Goal: Book appointment/travel/reservation

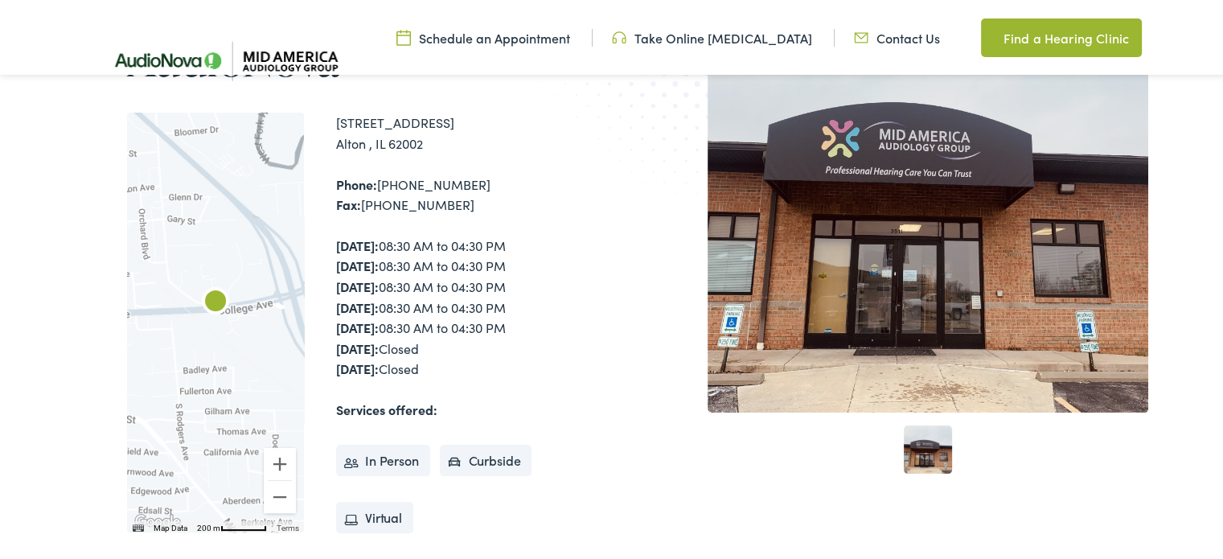
scroll to position [289, 0]
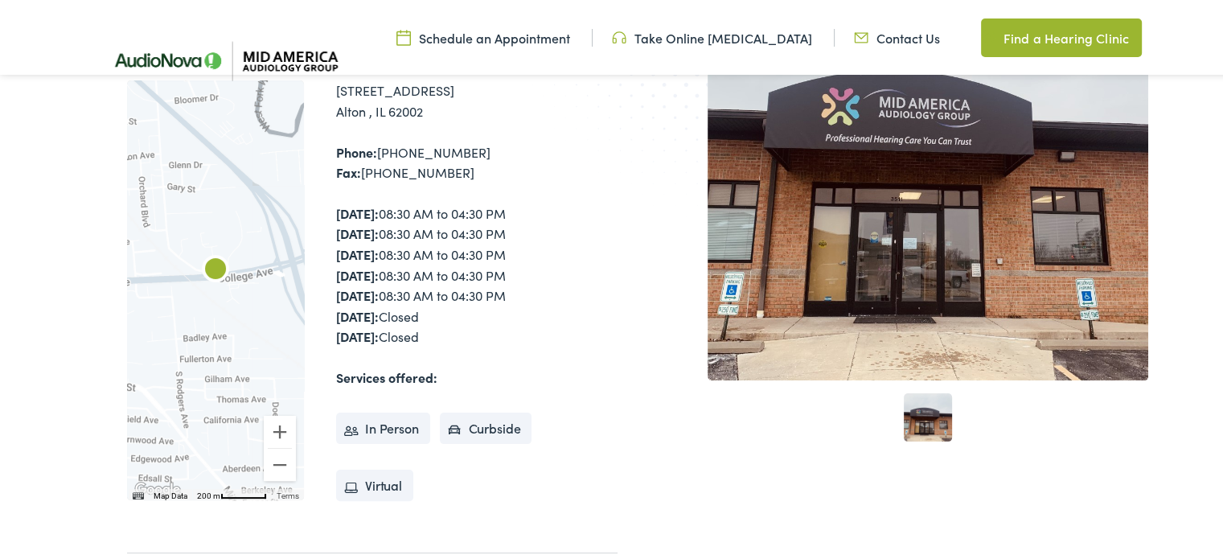
click at [217, 289] on div at bounding box center [215, 288] width 177 height 420
click at [215, 272] on img "AudioNova" at bounding box center [215, 268] width 39 height 39
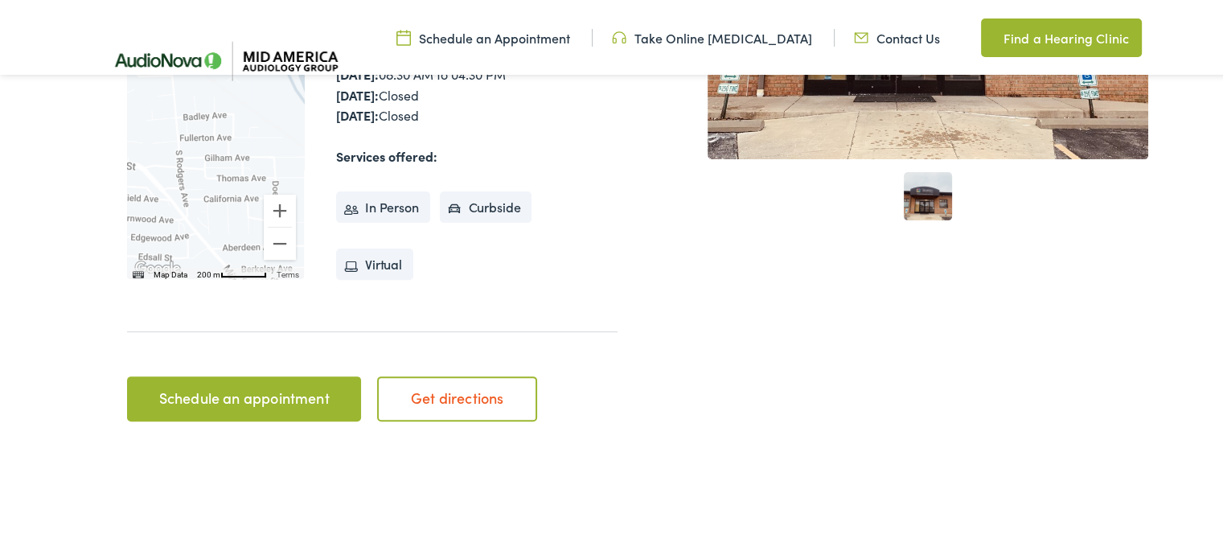
scroll to position [514, 0]
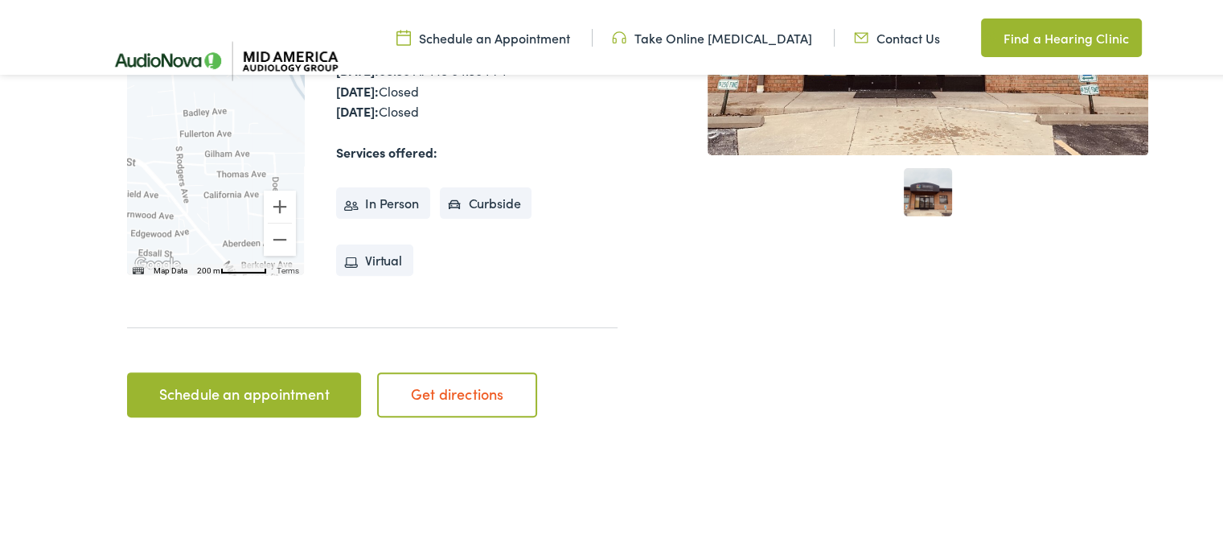
click at [916, 195] on link "1" at bounding box center [927, 190] width 48 height 48
click at [251, 389] on link "Schedule an appointment" at bounding box center [244, 392] width 234 height 45
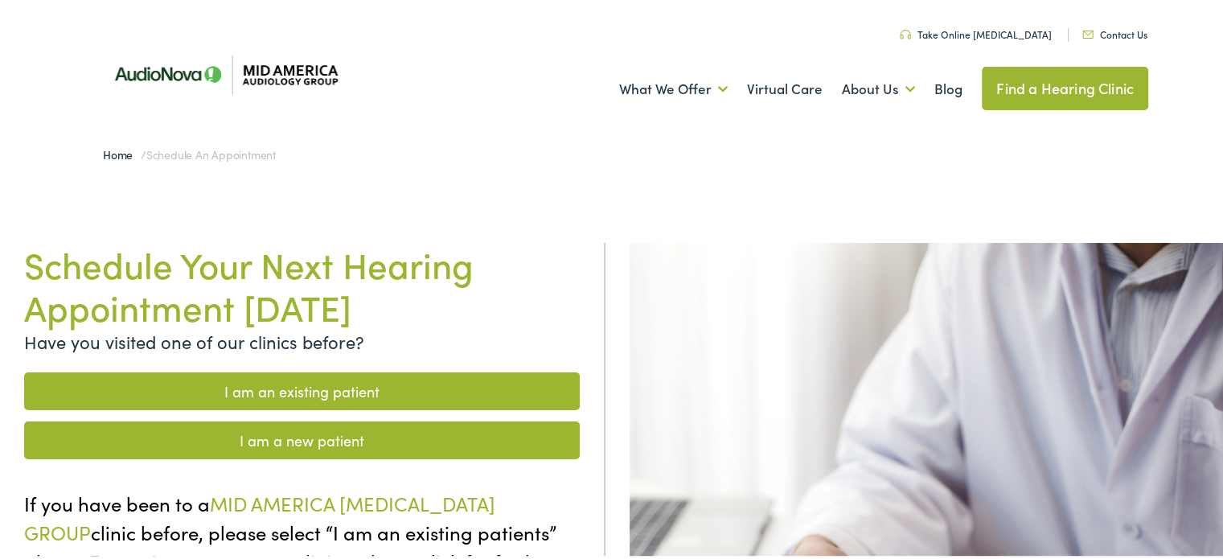
click at [418, 436] on link "I am a new patient" at bounding box center [301, 438] width 555 height 38
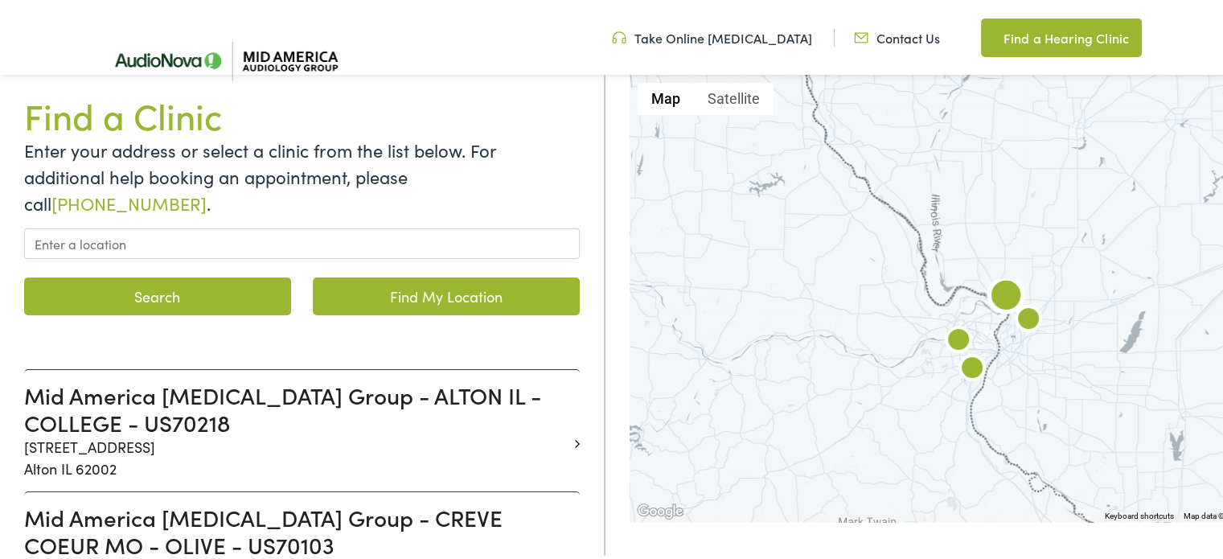
scroll to position [225, 0]
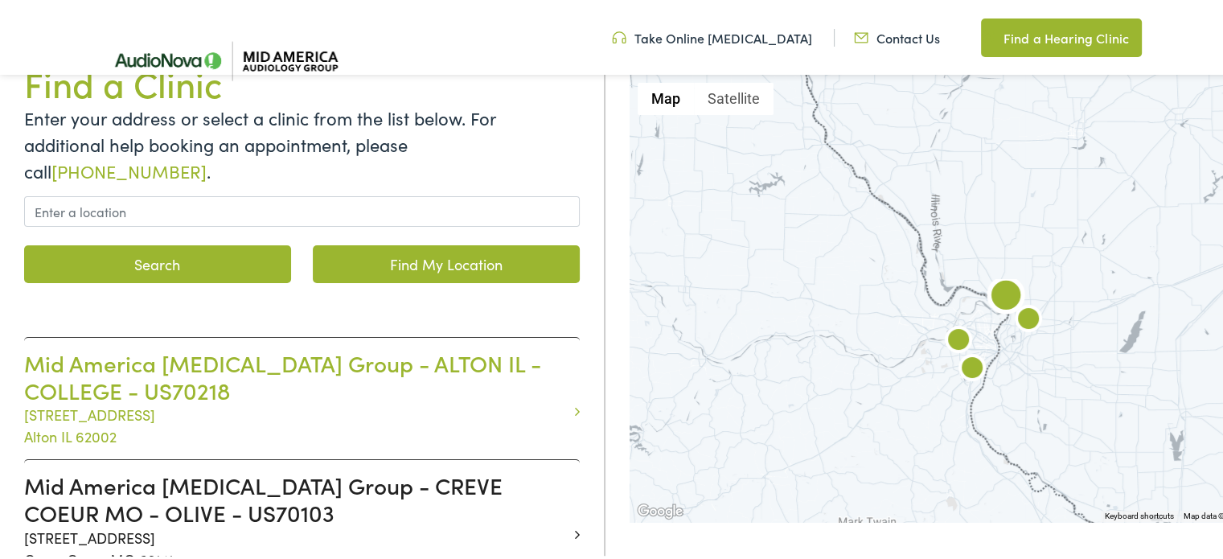
click at [323, 347] on h3 "Mid America Audiology Group - ALTON IL - COLLEGE - US70218" at bounding box center [295, 374] width 543 height 54
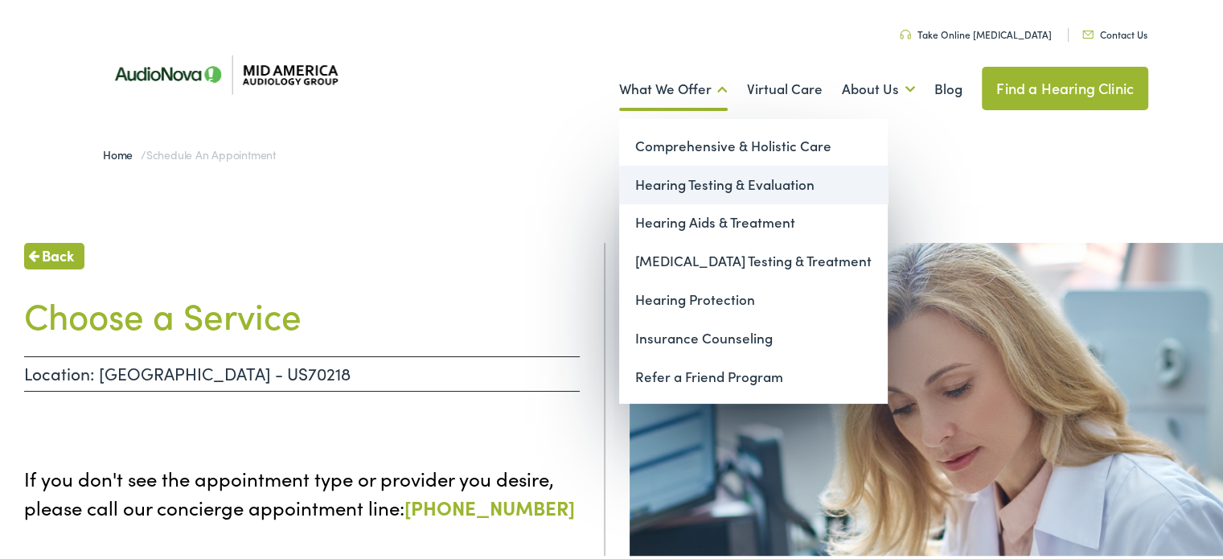
click at [649, 189] on link "Hearing Testing & Evaluation" at bounding box center [753, 182] width 268 height 39
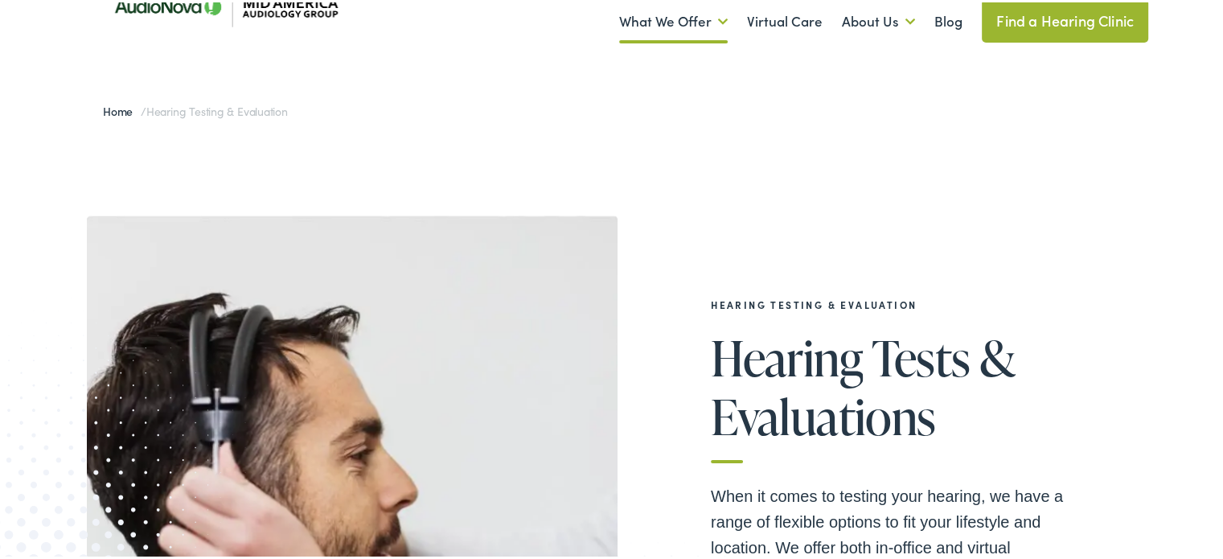
scroll to position [64, 0]
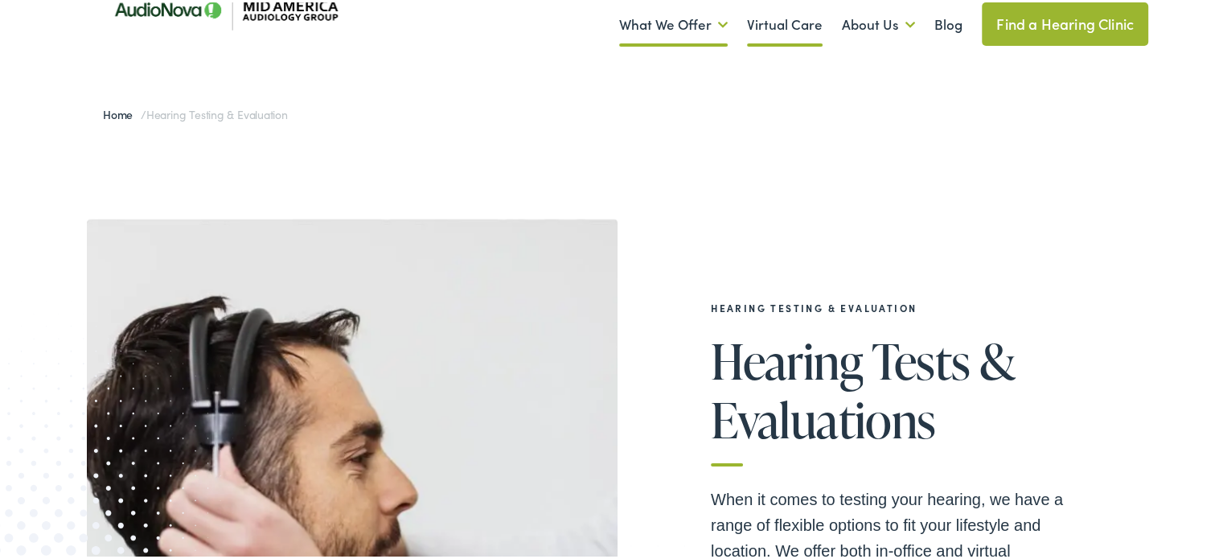
click at [772, 28] on link "Virtual Care" at bounding box center [785, 22] width 76 height 59
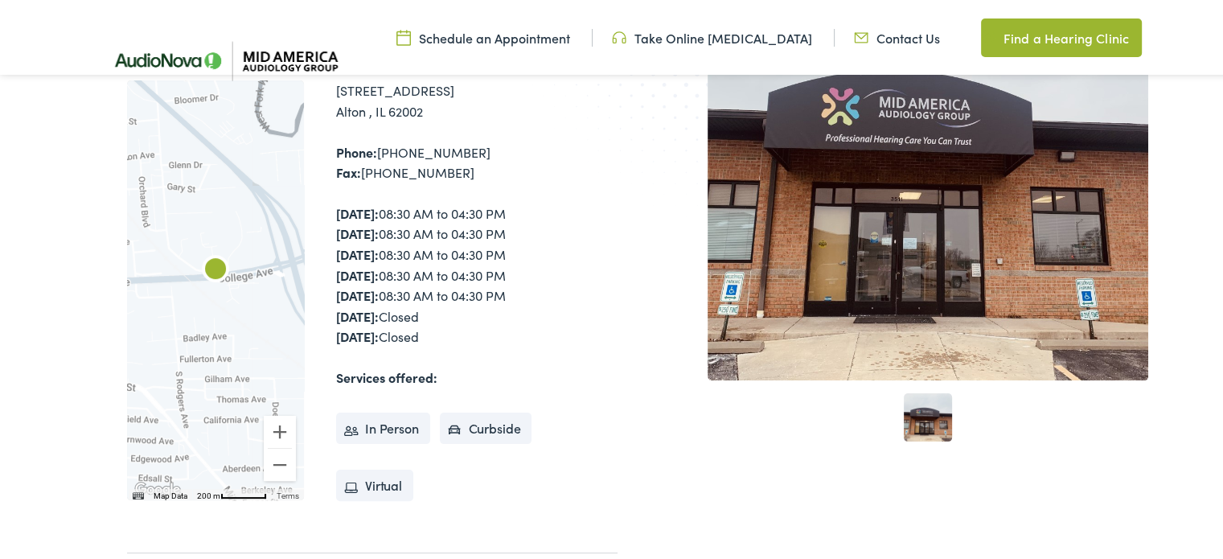
scroll to position [161, 0]
